Goal: Learn about a topic

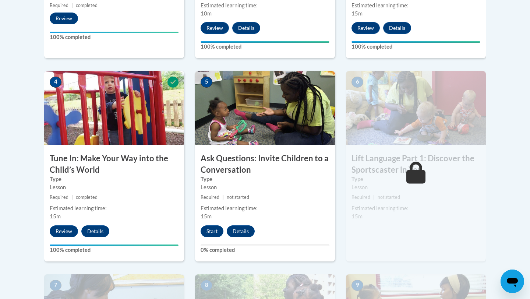
scroll to position [383, 0]
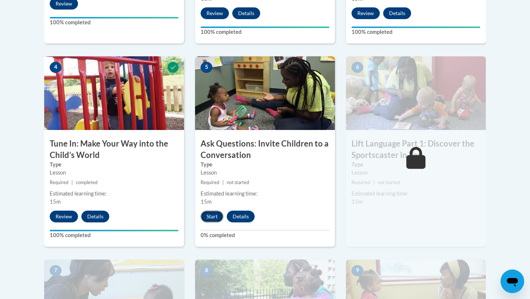
click at [210, 214] on button "Start" at bounding box center [212, 217] width 23 height 12
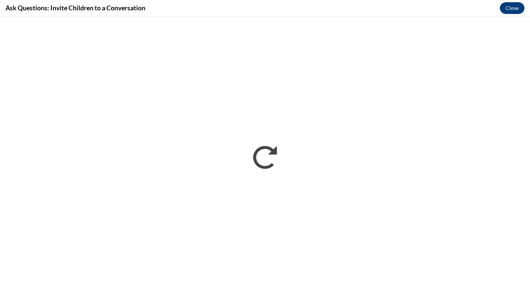
scroll to position [0, 0]
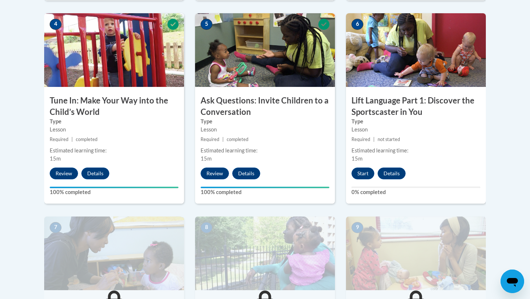
scroll to position [427, 0]
